Goal: Task Accomplishment & Management: Use online tool/utility

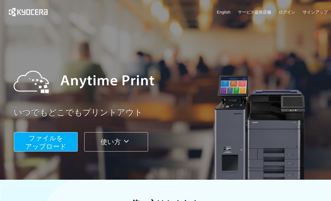
click at [39, 147] on span "ファイルを ​​アップロード" at bounding box center [45, 143] width 41 height 16
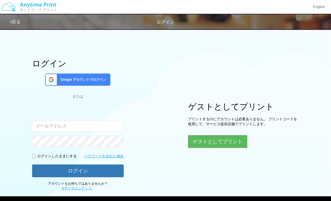
click at [205, 143] on button "ゲストとしてプリント" at bounding box center [217, 141] width 59 height 13
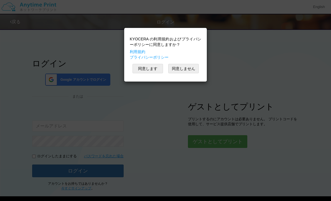
click at [144, 70] on button "同意します" at bounding box center [147, 68] width 30 height 9
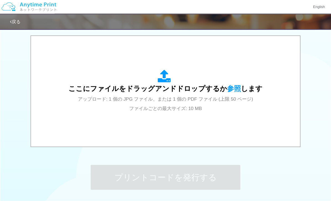
scroll to position [175, 0]
click at [234, 87] on span "参照" at bounding box center [234, 89] width 14 height 8
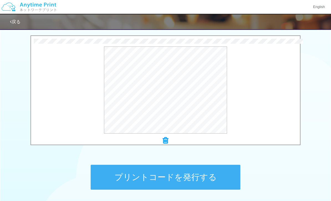
click at [209, 179] on button "プリントコードを発行する" at bounding box center [166, 177] width 150 height 25
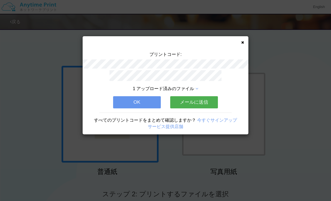
click at [125, 98] on button "OK" at bounding box center [137, 102] width 48 height 12
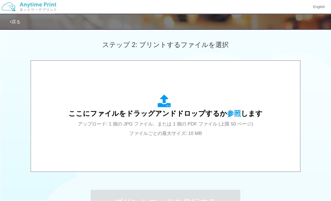
scroll to position [149, 0]
click at [232, 117] on span "参照" at bounding box center [234, 114] width 14 height 8
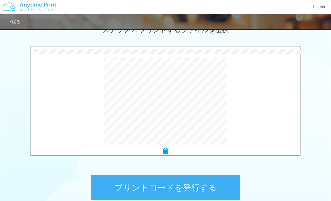
scroll to position [202, 0]
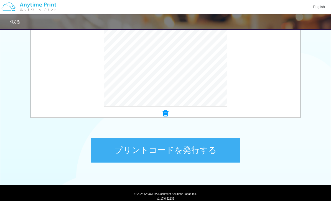
click at [126, 151] on button "プリントコードを発行する" at bounding box center [166, 150] width 150 height 25
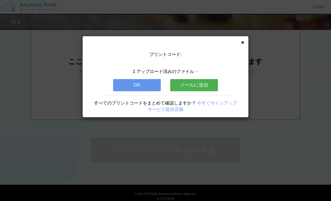
scroll to position [0, 0]
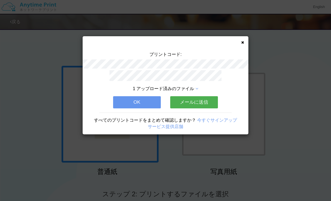
click at [179, 97] on button "メールに送信" at bounding box center [194, 102] width 48 height 12
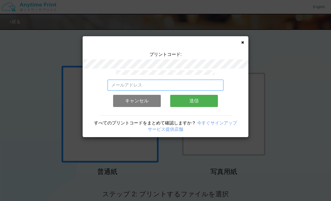
click at [114, 83] on input "email" at bounding box center [165, 85] width 116 height 11
type input "[EMAIL_ADDRESS][DOMAIN_NAME]"
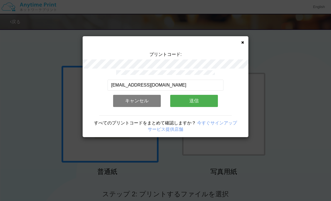
click at [179, 100] on button "送信" at bounding box center [194, 101] width 48 height 12
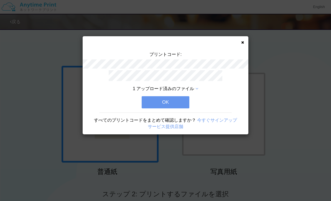
click at [156, 97] on button "OK" at bounding box center [165, 102] width 48 height 12
